Goal: Task Accomplishment & Management: Complete application form

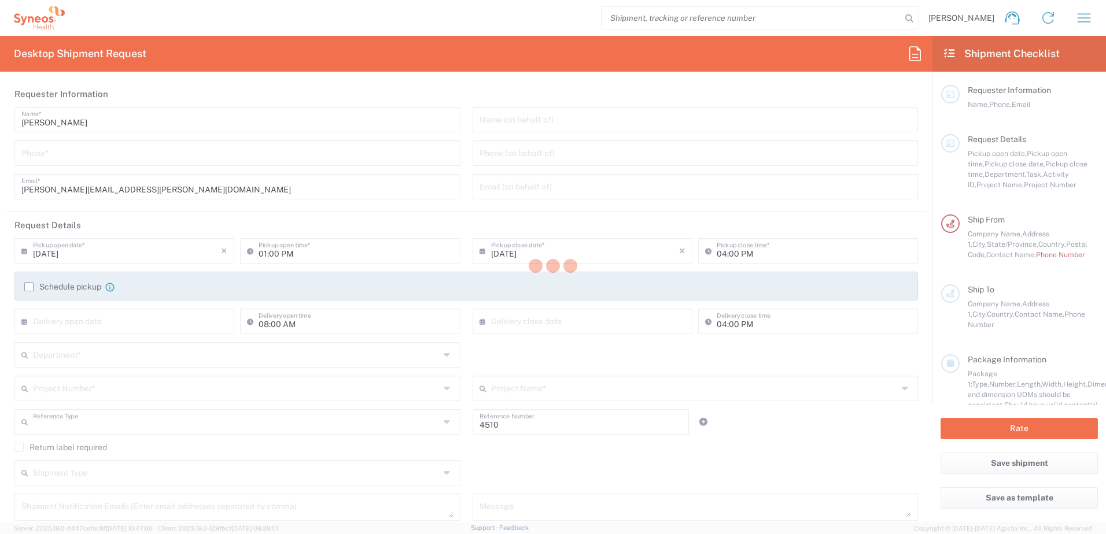
click at [1084, 12] on div at bounding box center [553, 267] width 1106 height 534
type input "Department"
type input "[US_STATE]"
type input "[GEOGRAPHIC_DATA]"
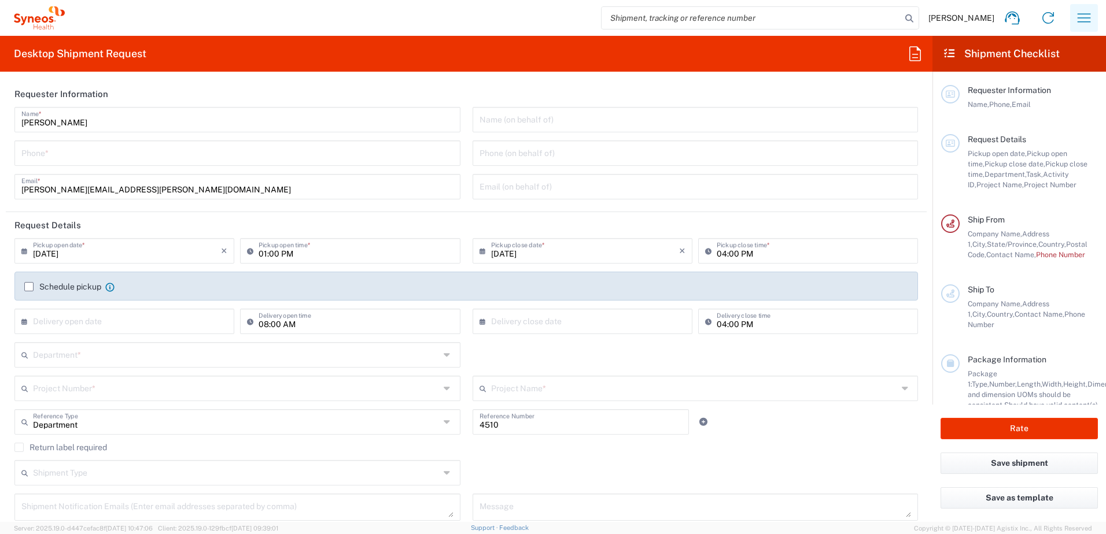
click at [1083, 14] on icon "button" at bounding box center [1084, 17] width 13 height 9
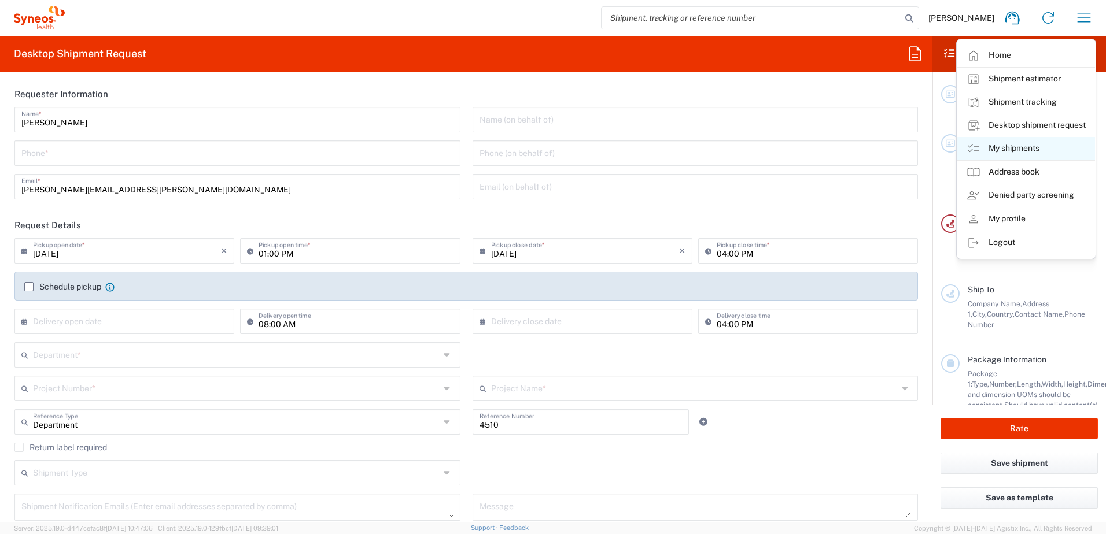
click at [1043, 141] on link "My shipments" at bounding box center [1026, 148] width 138 height 23
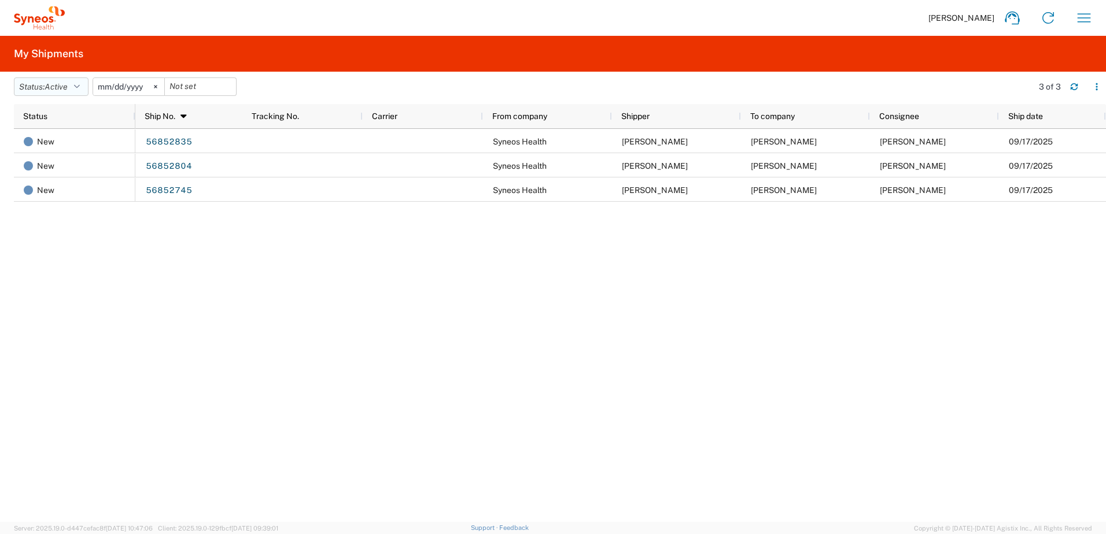
click at [51, 86] on span "Active" at bounding box center [56, 86] width 23 height 9
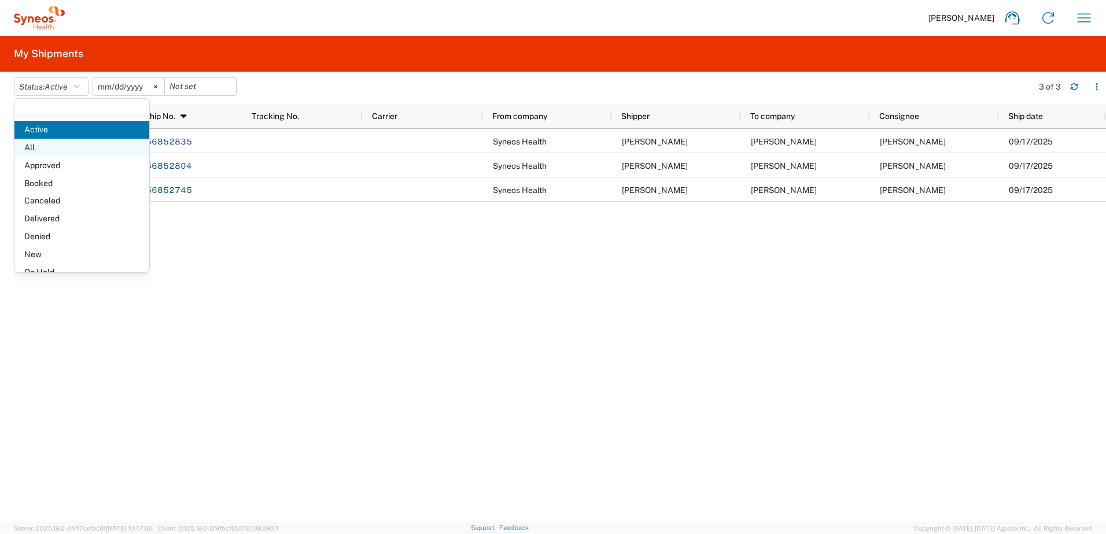
click at [61, 144] on span "All" at bounding box center [81, 148] width 135 height 18
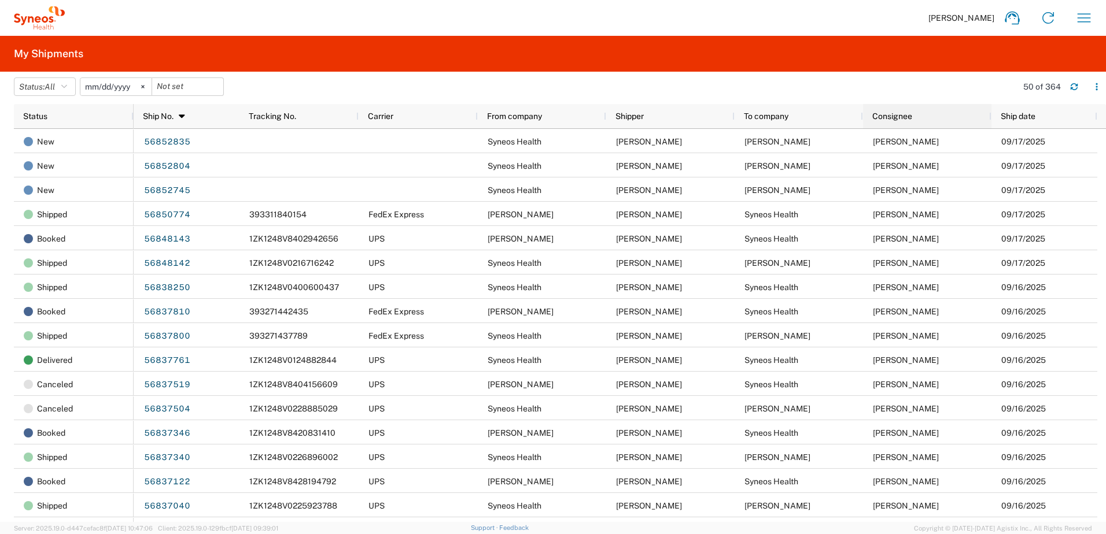
click at [906, 117] on span "Consignee" at bounding box center [892, 116] width 40 height 9
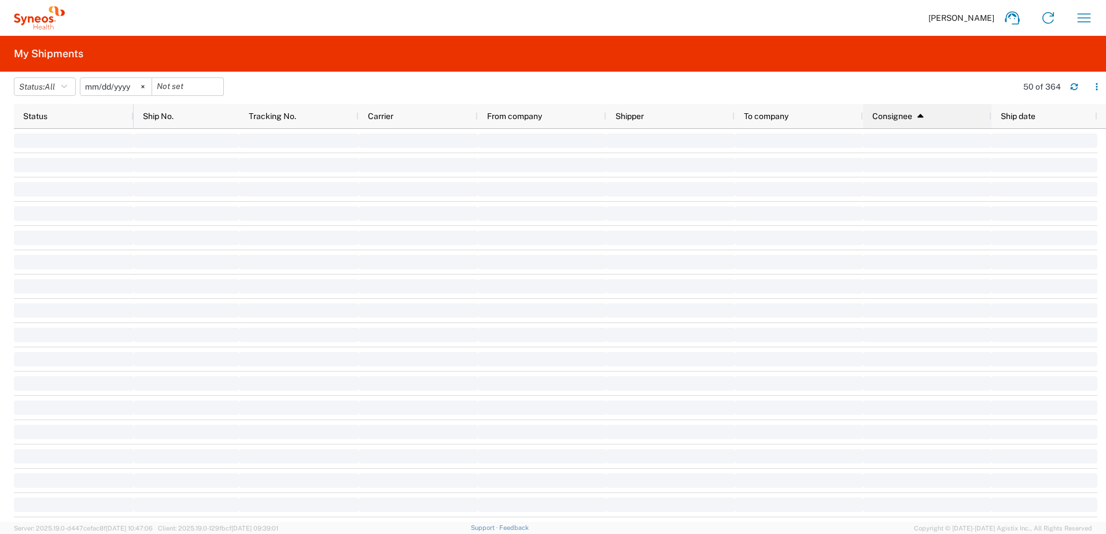
click at [894, 115] on span "Consignee" at bounding box center [892, 116] width 40 height 9
click at [911, 116] on span "Consignee" at bounding box center [892, 116] width 40 height 9
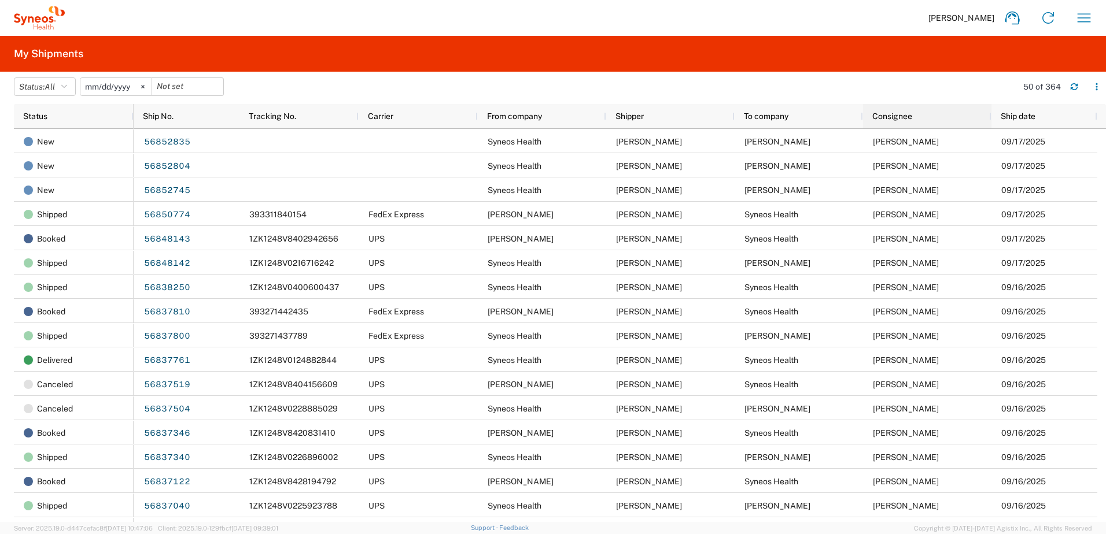
click at [921, 116] on div "Consignee" at bounding box center [929, 116] width 115 height 19
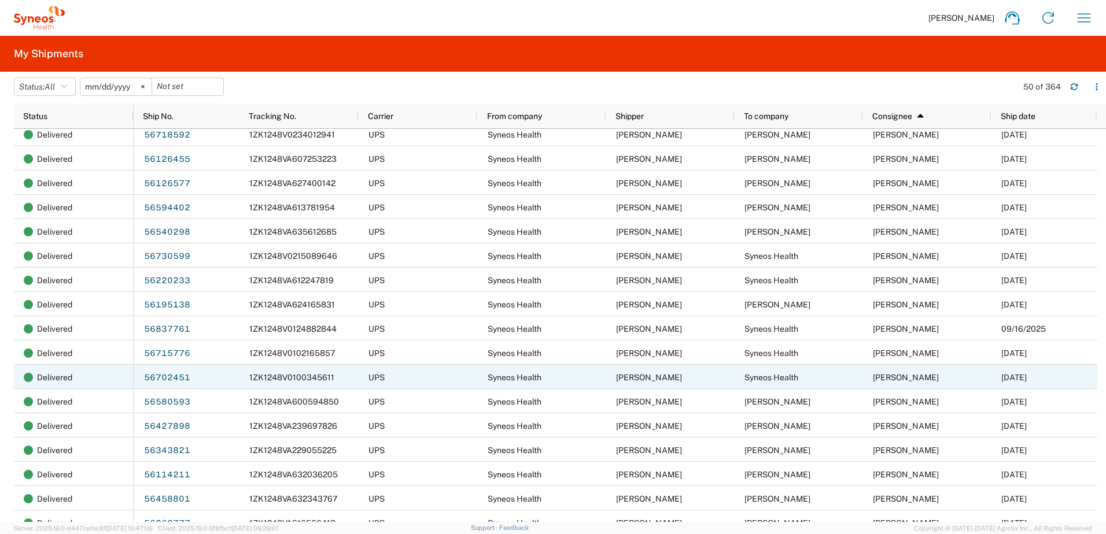
scroll to position [810, 0]
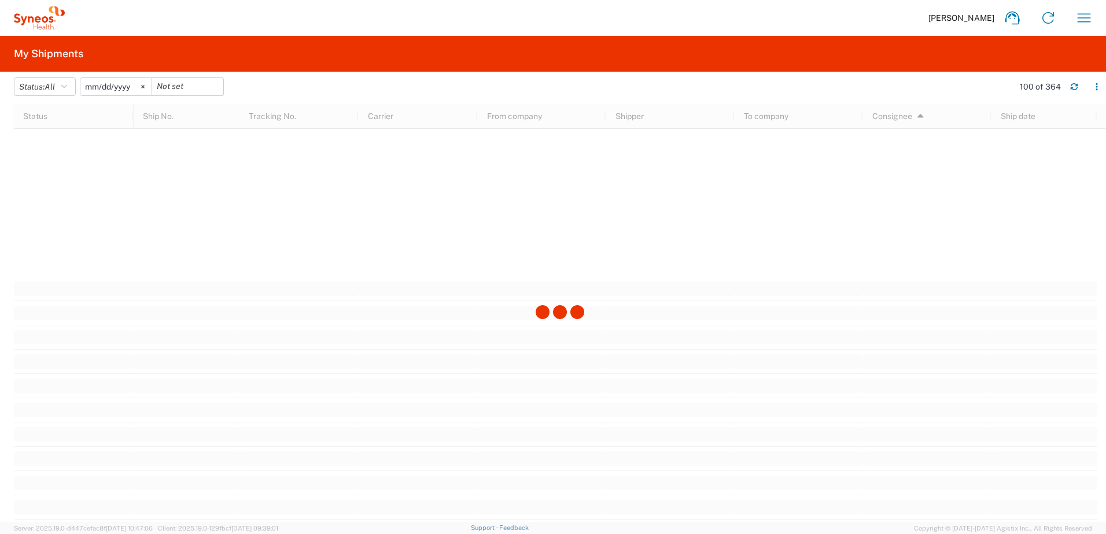
scroll to position [3123, 0]
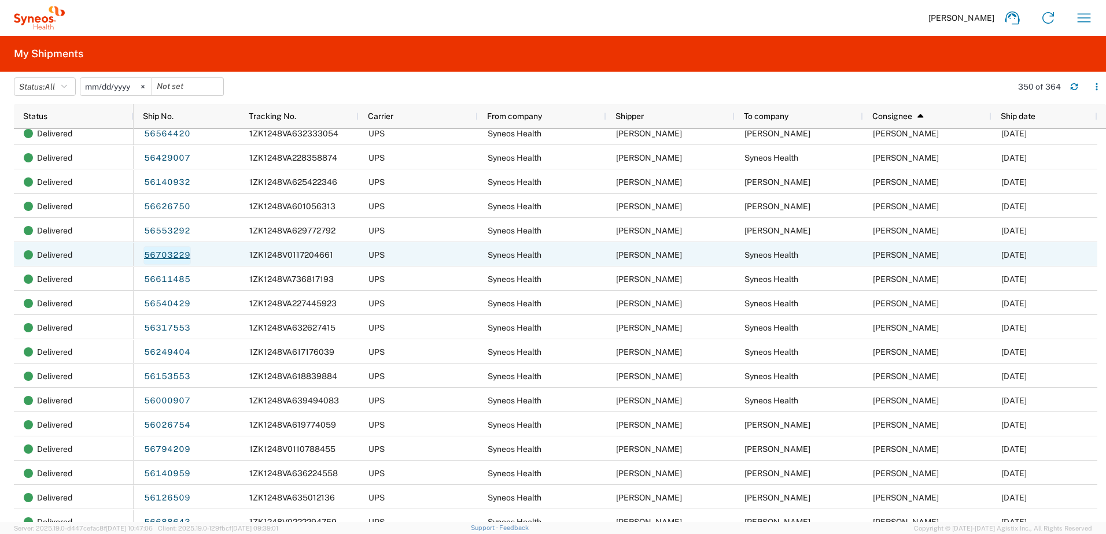
click at [165, 255] on link "56703229" at bounding box center [166, 255] width 47 height 19
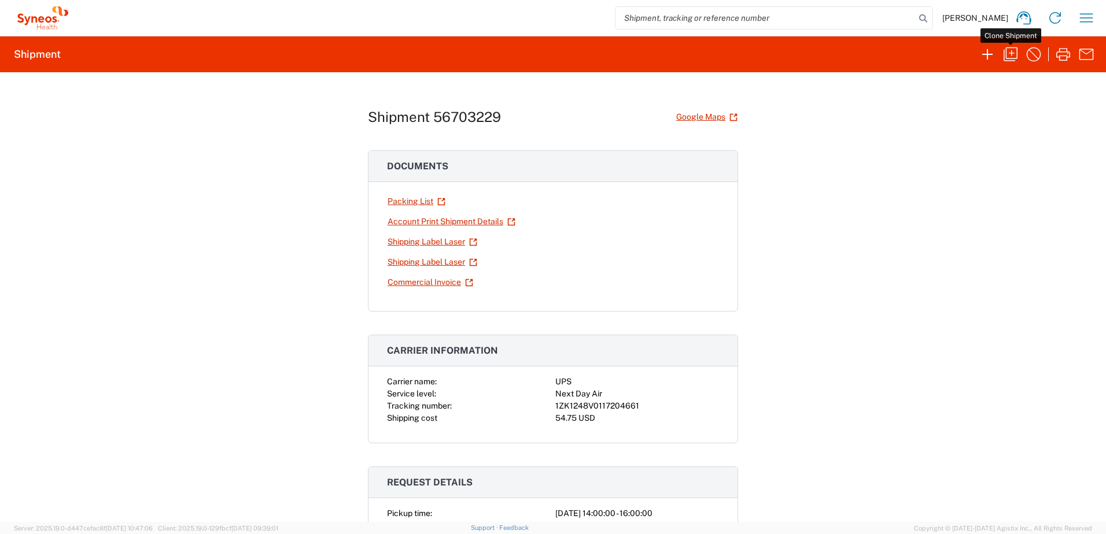
click at [1013, 51] on icon "button" at bounding box center [1010, 54] width 19 height 19
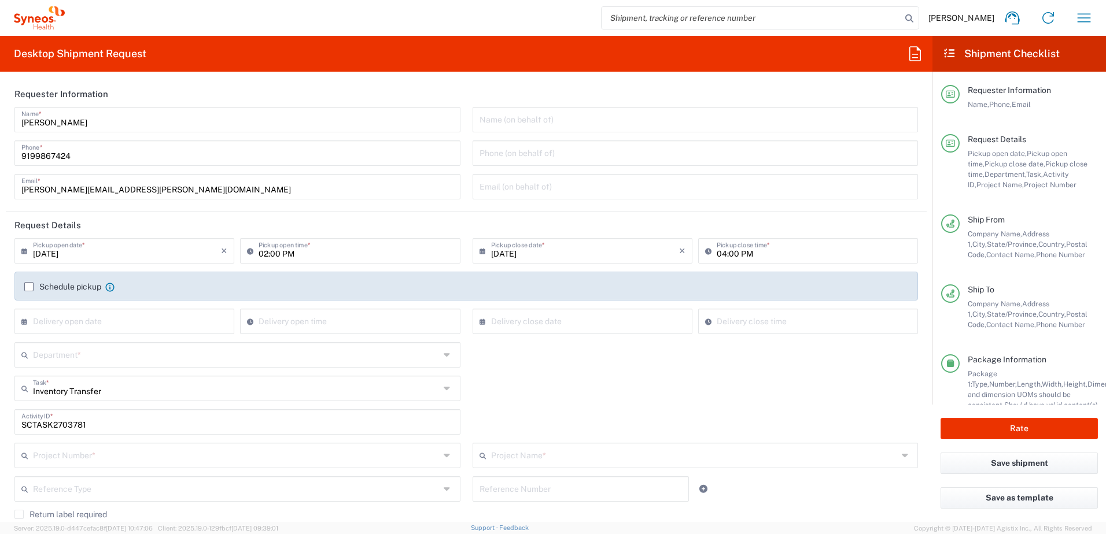
type input "4520 DEPARTMENTAL EXPENSE"
type input "[US_STATE]"
type input "[GEOGRAPHIC_DATA]"
type input "[US_STATE]"
type input "Your Packaging"
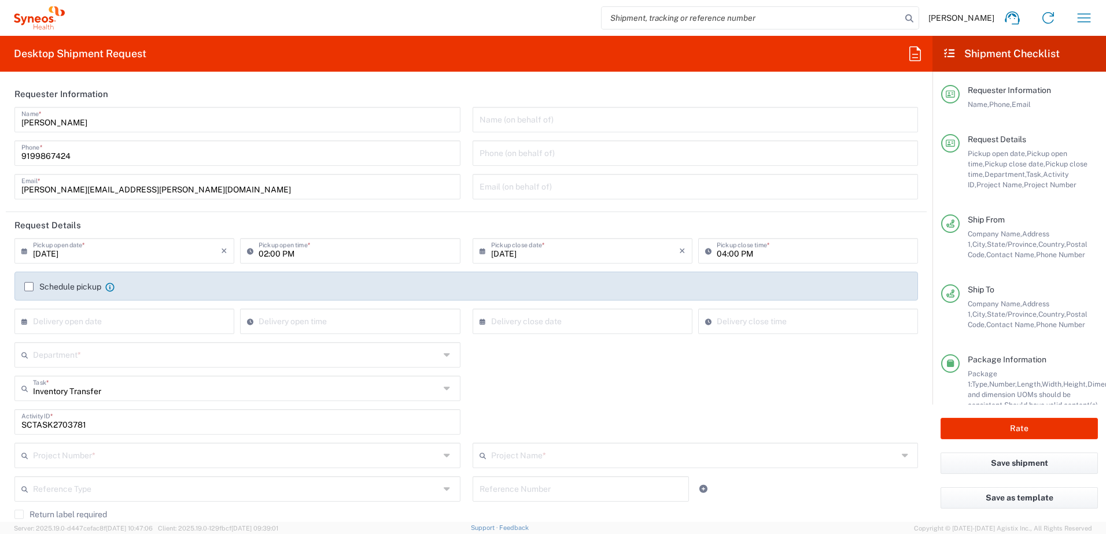
type input "Your Packaging"
type input "4510"
type input "4520 DEPARTMENTAL EXPENSE"
click at [111, 254] on input "text" at bounding box center [127, 250] width 188 height 20
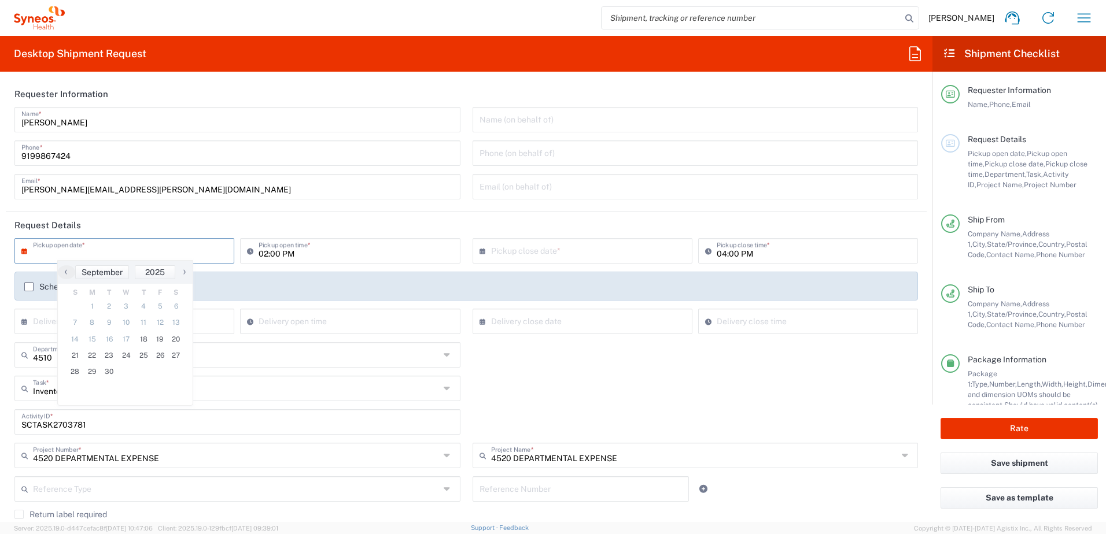
type input "Syneos Health, LLC-[GEOGRAPHIC_DATA] [GEOGRAPHIC_DATA] [GEOGRAPHIC_DATA]"
click at [142, 334] on span "18" at bounding box center [143, 339] width 17 height 16
type input "[DATE]"
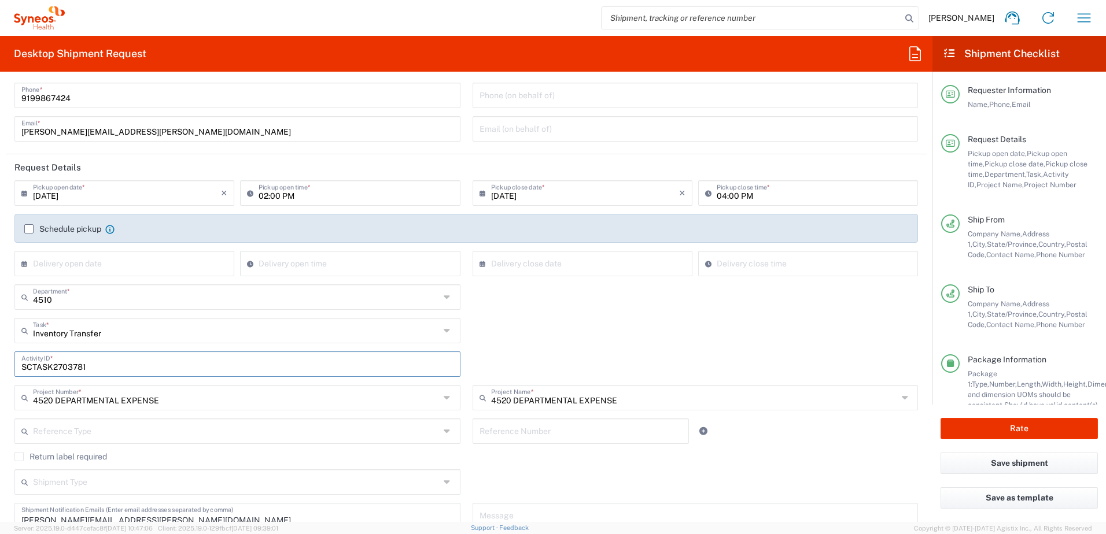
click at [67, 366] on input "SCTASK2703781" at bounding box center [237, 363] width 432 height 20
paste input "4900"
type input "SCTASK2704900"
click at [645, 300] on div "4510 Department * 4510 3000 3100 3109 3110 3111 3112 3125 3130 3135 3136 3150 3…" at bounding box center [467, 302] width 916 height 34
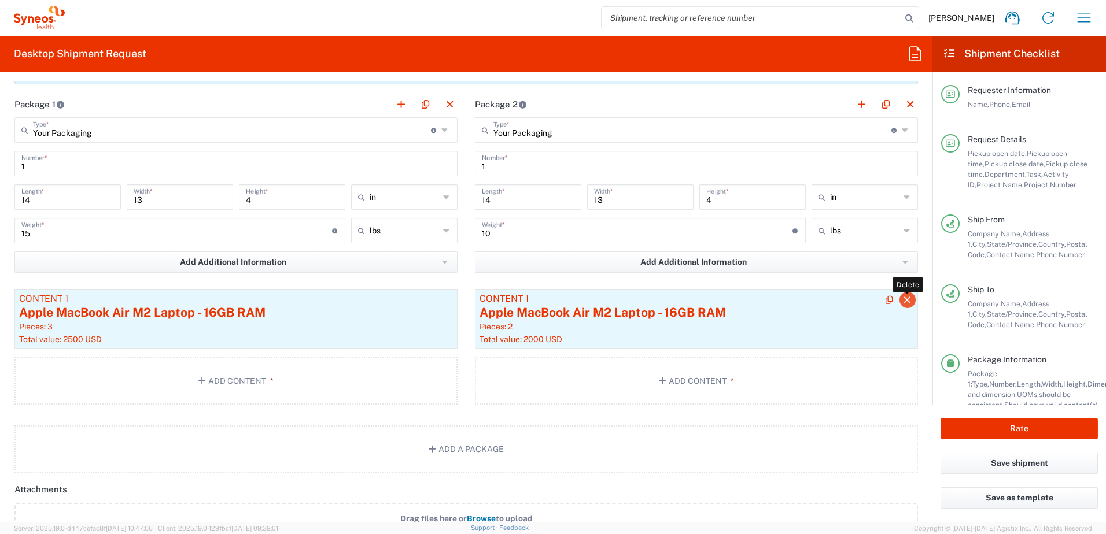
click at [902, 298] on icon "button" at bounding box center [907, 300] width 10 height 8
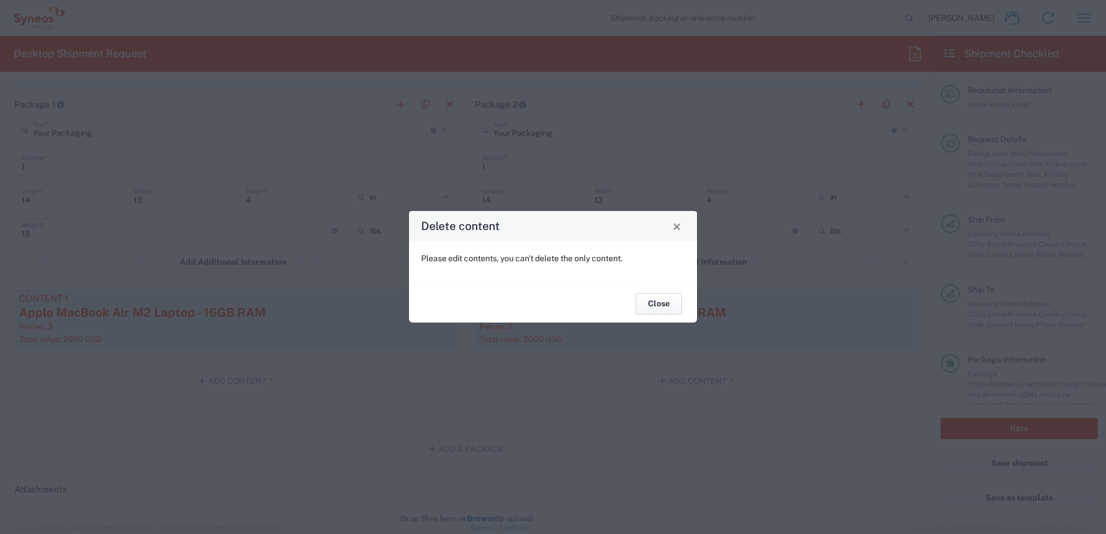
click at [666, 305] on button "Close" at bounding box center [659, 303] width 46 height 21
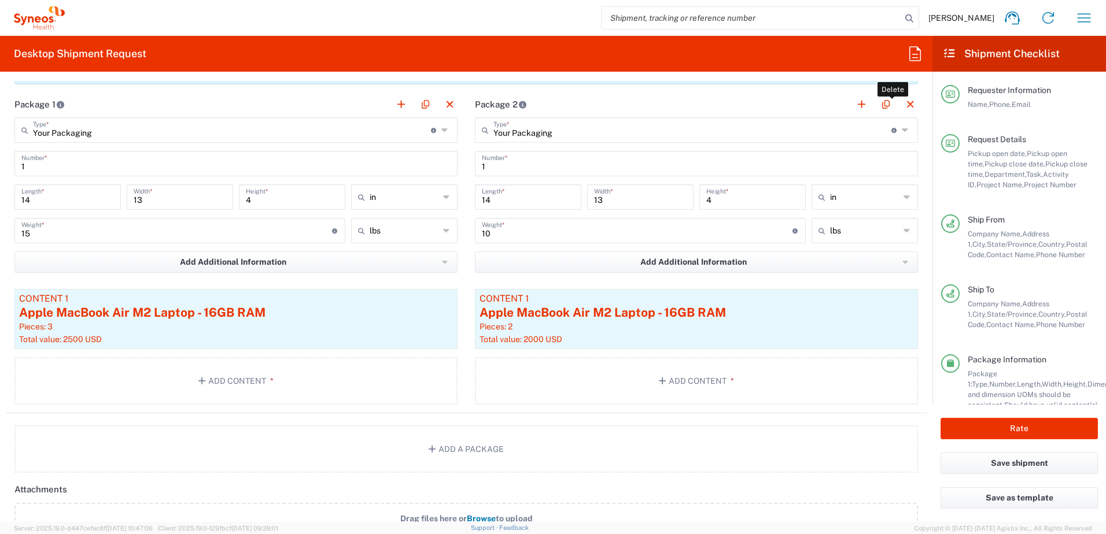
click at [902, 106] on button "button" at bounding box center [910, 105] width 16 height 16
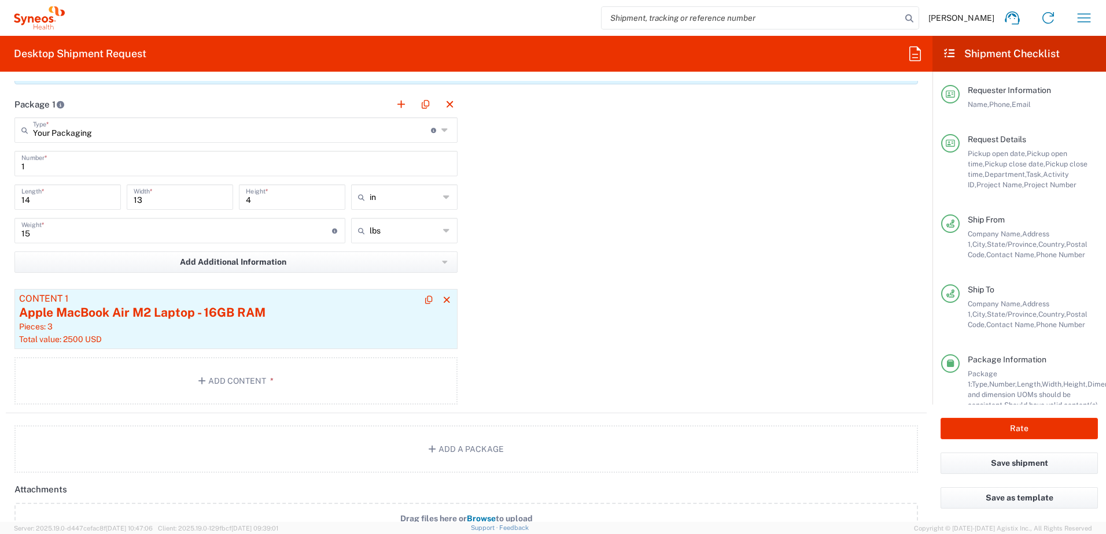
click at [333, 326] on div "Pieces: 3" at bounding box center [236, 327] width 434 height 10
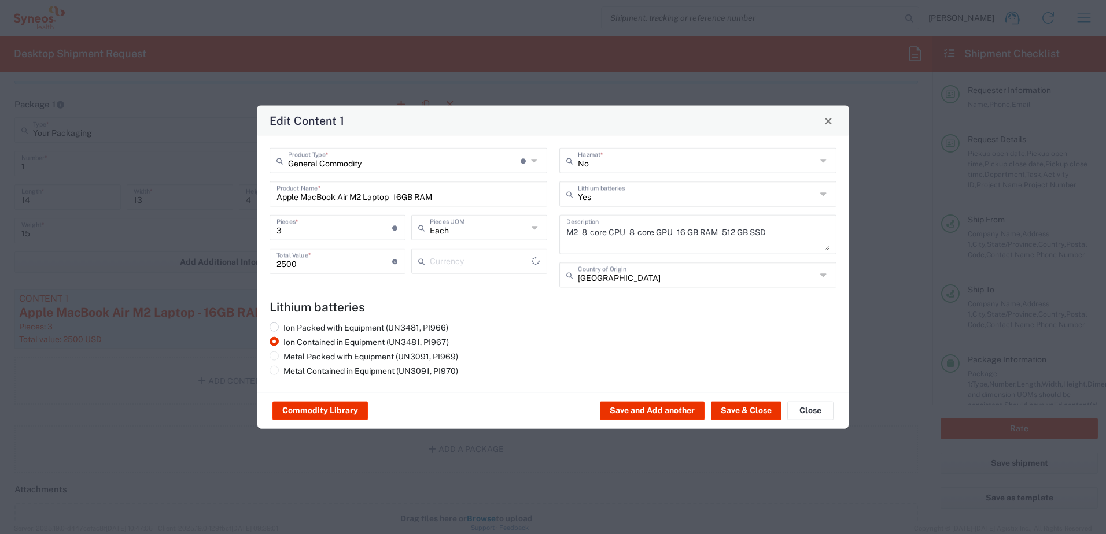
type input "US Dollar"
click at [439, 193] on input "Apple MacBook Air M2 Laptop - 16GB RAM" at bounding box center [408, 193] width 264 height 20
drag, startPoint x: 416, startPoint y: 197, endPoint x: 258, endPoint y: 191, distance: 158.0
click at [258, 191] on div "General Commodity Product Type * Document: Paper document generated internally …" at bounding box center [552, 264] width 591 height 257
click at [309, 219] on div "Laptop Dell 5420" at bounding box center [408, 222] width 275 height 20
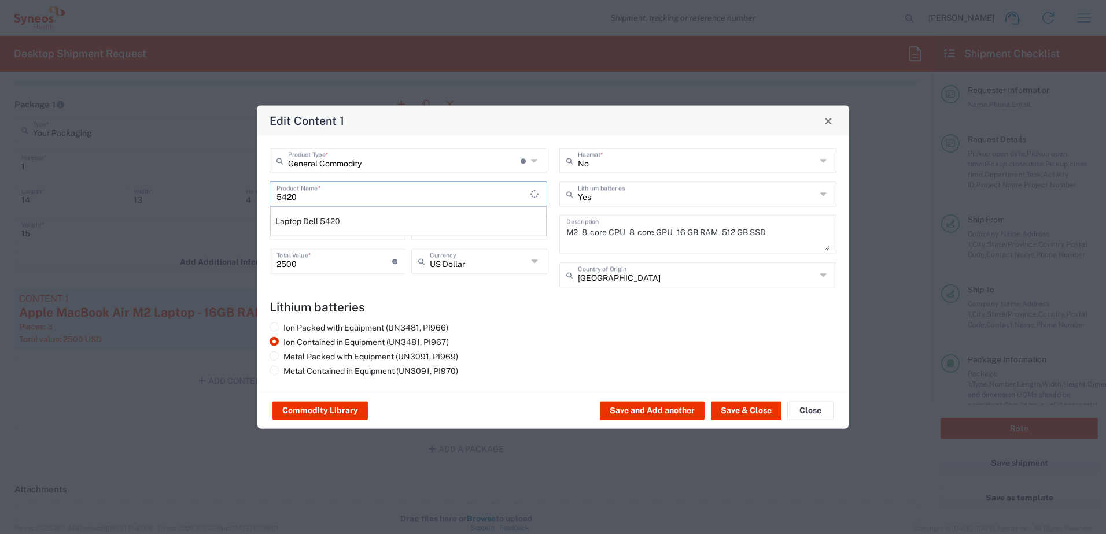
type input "Laptop Dell 5420"
type textarea "Laptop Latitude Dell 5420"
click at [301, 220] on input "number" at bounding box center [334, 227] width 116 height 20
type input "3"
click at [298, 257] on input "number" at bounding box center [334, 260] width 116 height 20
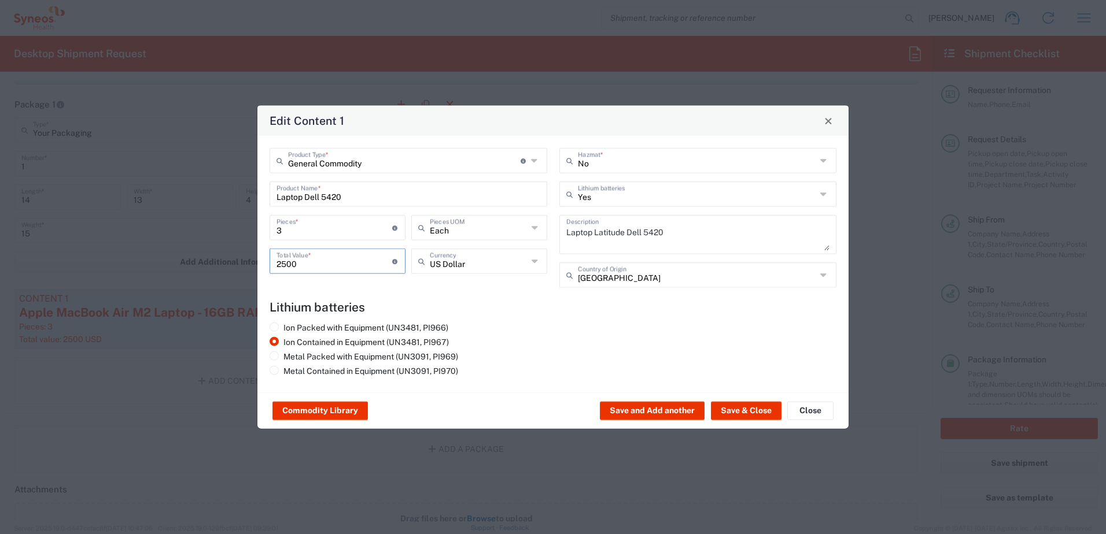
type input "2500"
click at [577, 322] on agx-lithium-batteries-content "Lithium batteries Ion Packed with Equipment (UN3481, PI966) Ion Contained in Eq…" at bounding box center [553, 340] width 567 height 80
click at [754, 401] on div "Commodity Library Save and Add another Save & Close Close" at bounding box center [552, 411] width 591 height 36
click at [755, 405] on button "Save & Close" at bounding box center [746, 411] width 71 height 19
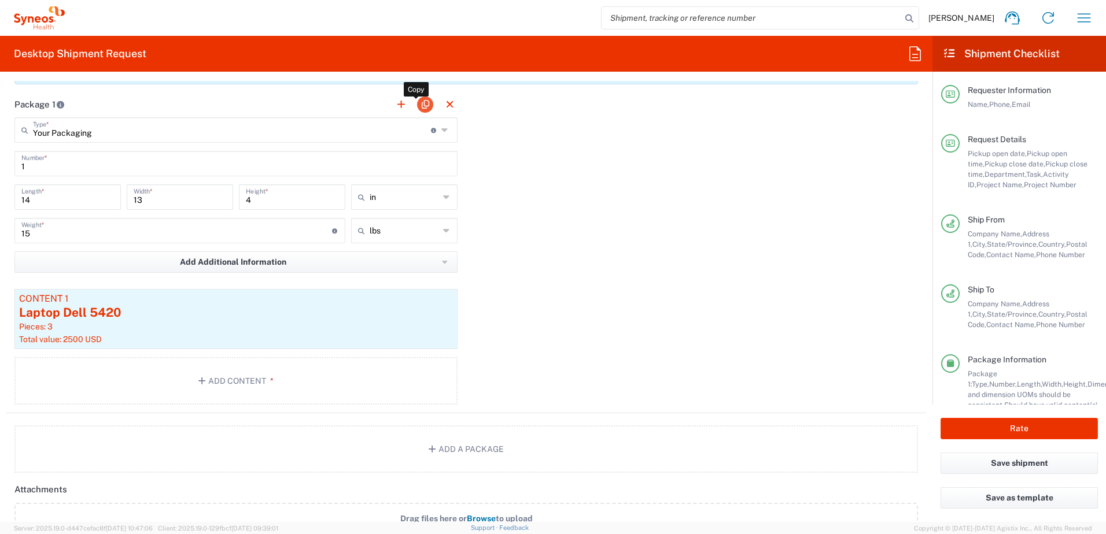
click at [422, 106] on button "button" at bounding box center [425, 105] width 16 height 16
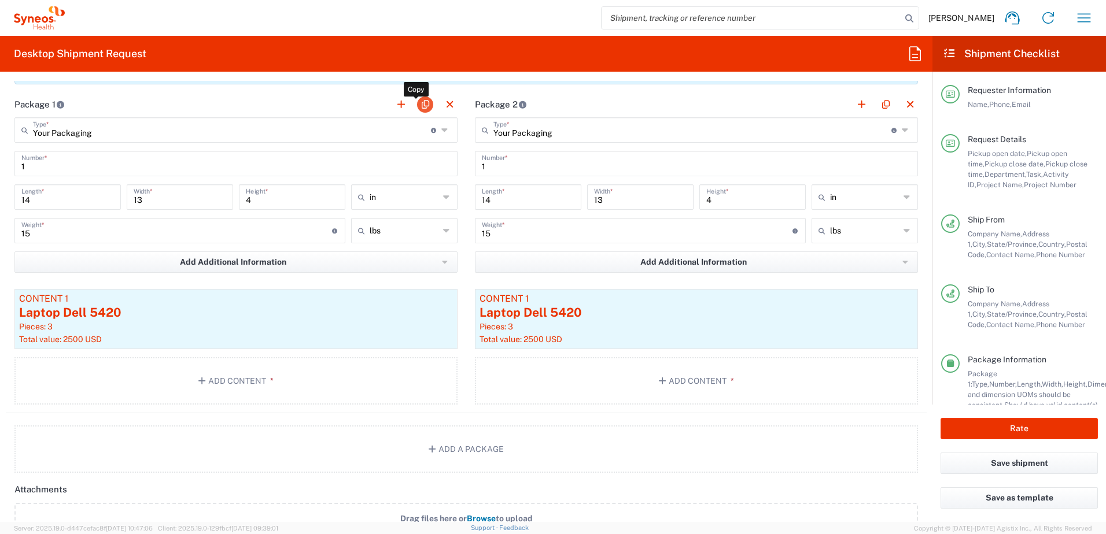
click at [422, 106] on button "button" at bounding box center [425, 105] width 16 height 16
type input "Your Packaging"
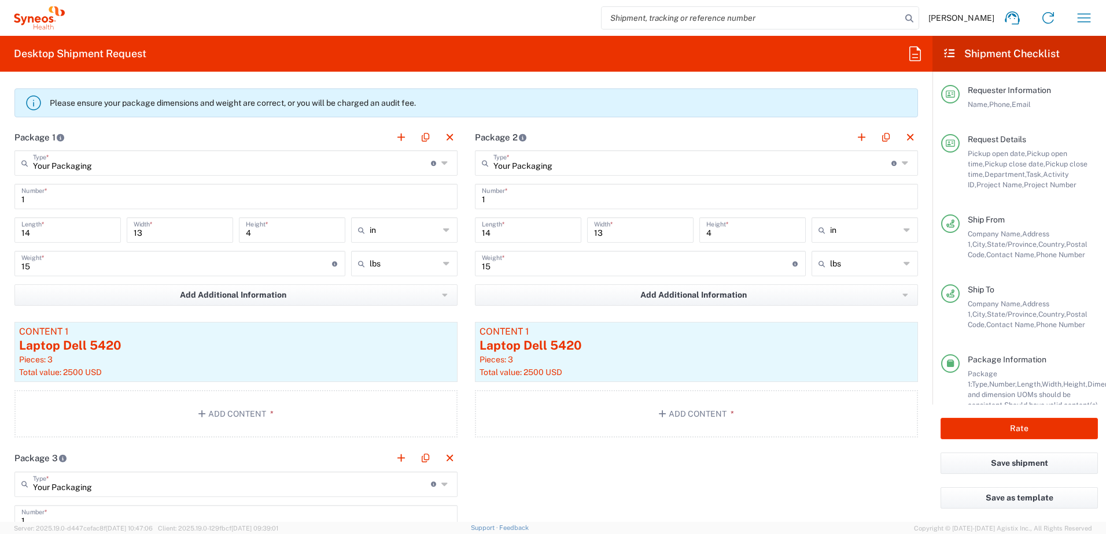
scroll to position [1030, 0]
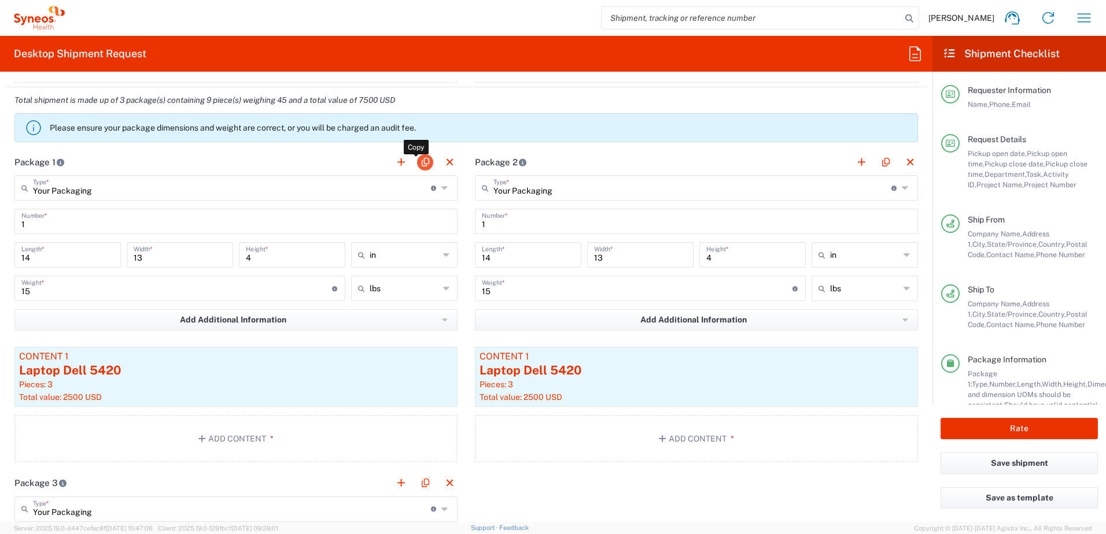
click at [417, 165] on button "button" at bounding box center [425, 162] width 16 height 16
type input "Your Packaging"
click at [419, 163] on button "button" at bounding box center [425, 162] width 16 height 16
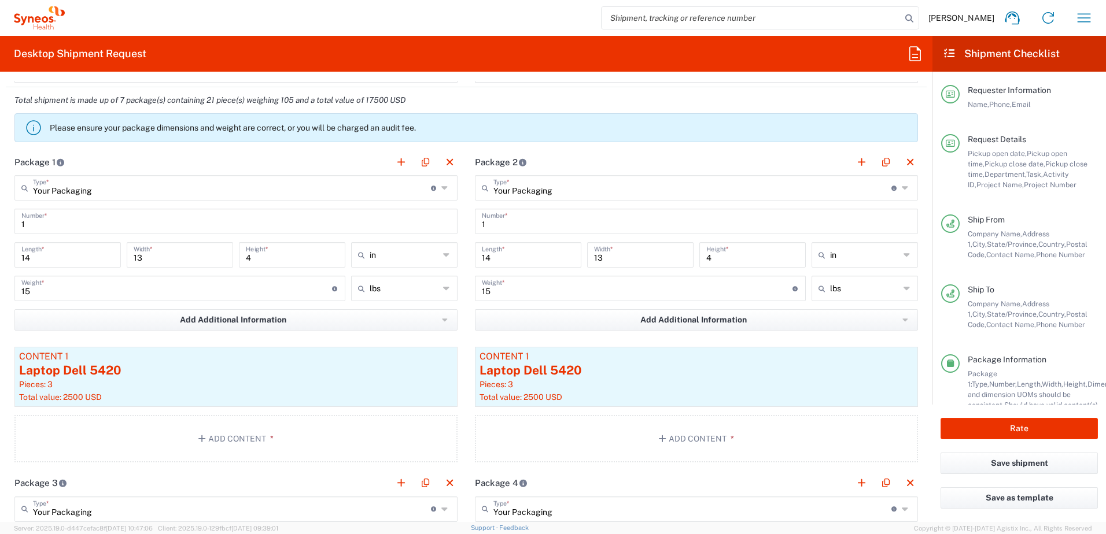
type input "Your Packaging"
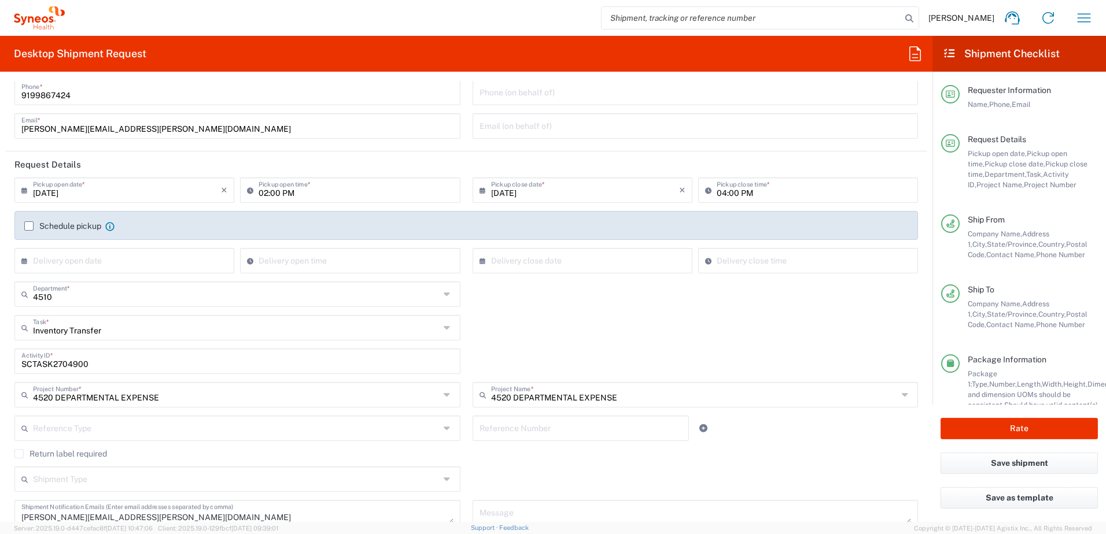
scroll to position [0, 0]
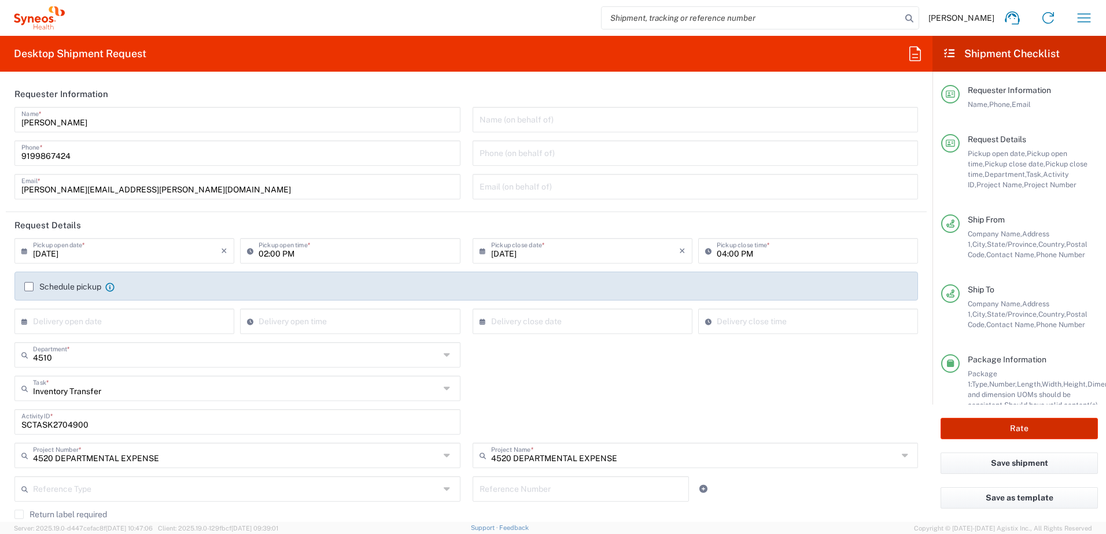
click at [1026, 424] on button "Rate" at bounding box center [1018, 428] width 157 height 21
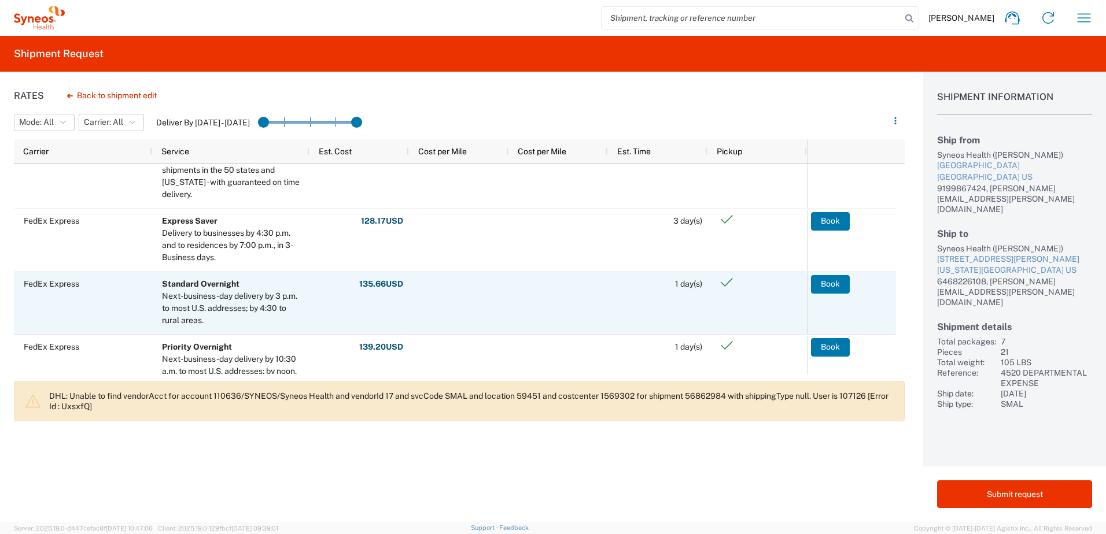
scroll to position [174, 0]
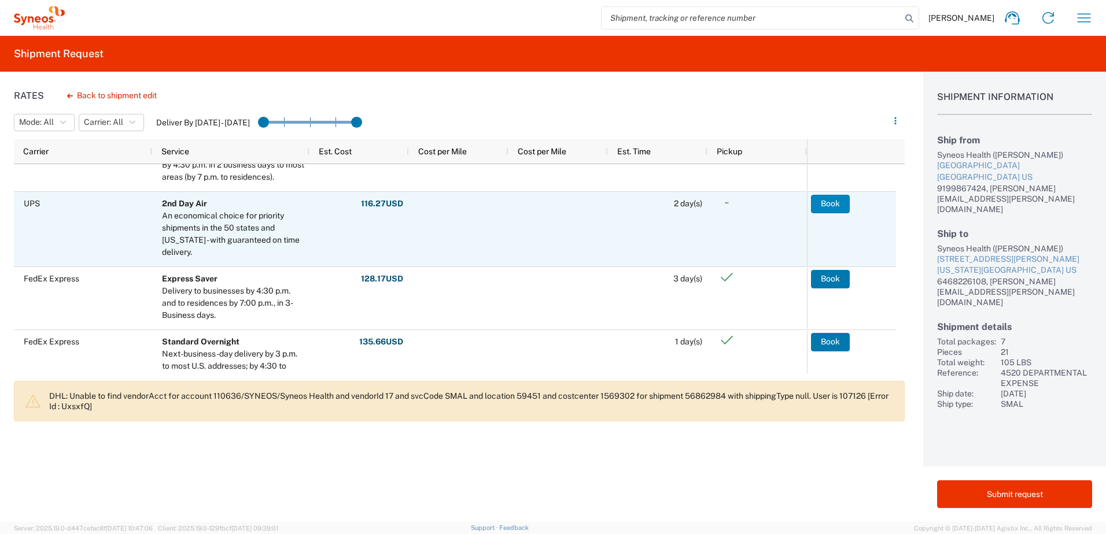
click at [827, 203] on button "Book" at bounding box center [830, 204] width 39 height 19
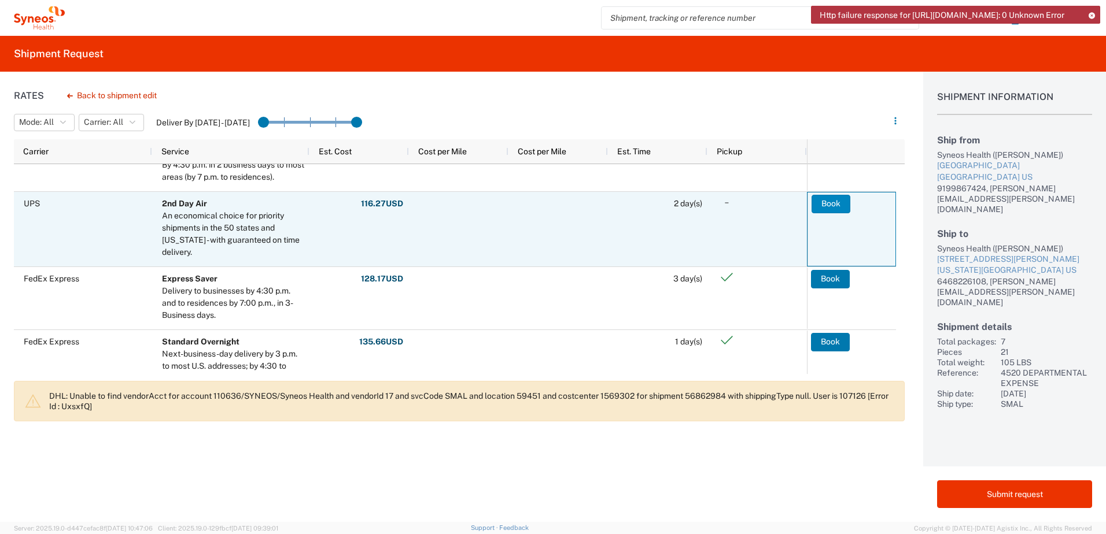
click at [829, 204] on button "Book" at bounding box center [830, 204] width 39 height 19
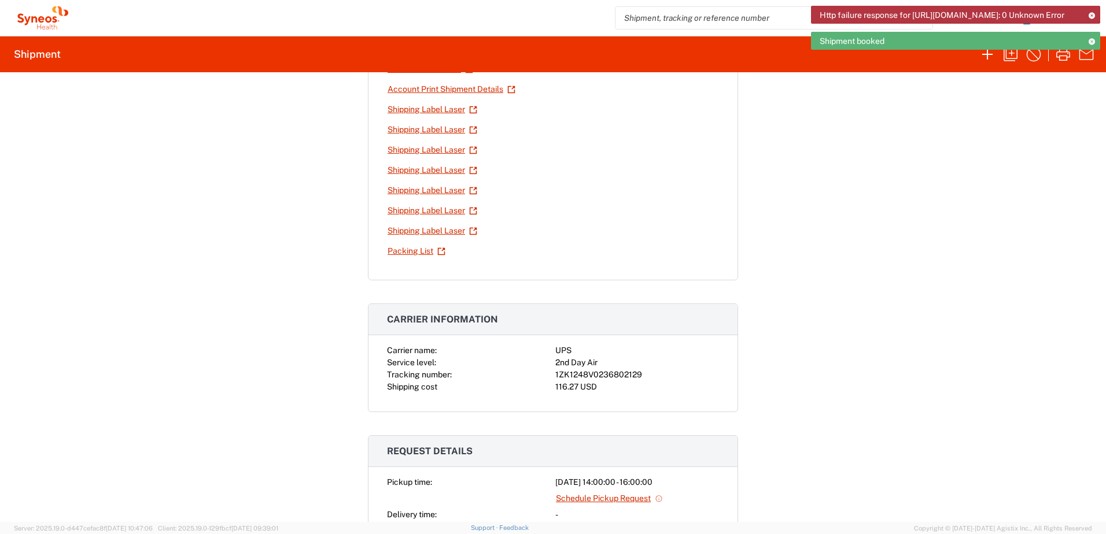
scroll to position [231, 0]
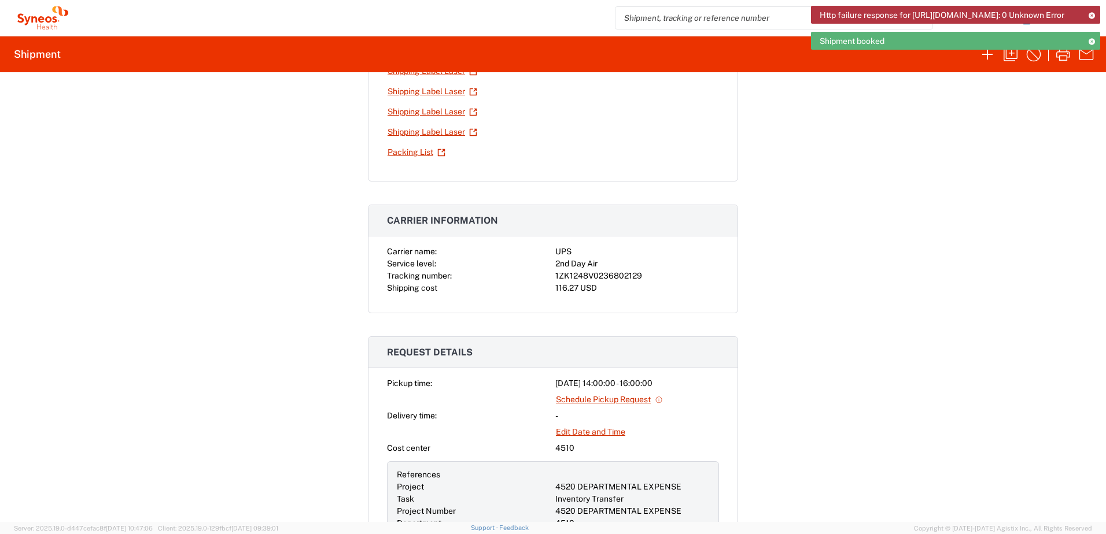
click at [597, 270] on div "1ZK1248V0236802129" at bounding box center [637, 276] width 164 height 12
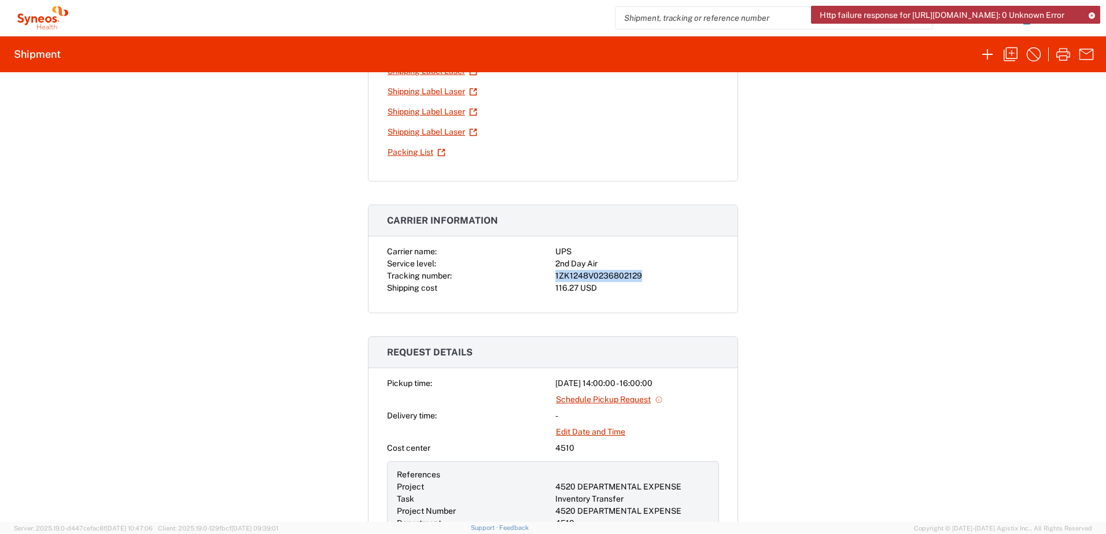
click at [597, 270] on div "1ZK1248V0236802129" at bounding box center [637, 276] width 164 height 12
copy div "1ZK1248V0236802129"
click at [828, 283] on div "Shipment 56862984 Google Maps Documents Commercial Invoice Account Print Shipme…" at bounding box center [553, 297] width 1106 height 450
click at [1095, 17] on icon at bounding box center [1091, 15] width 8 height 6
